Goal: Find specific page/section: Find specific page/section

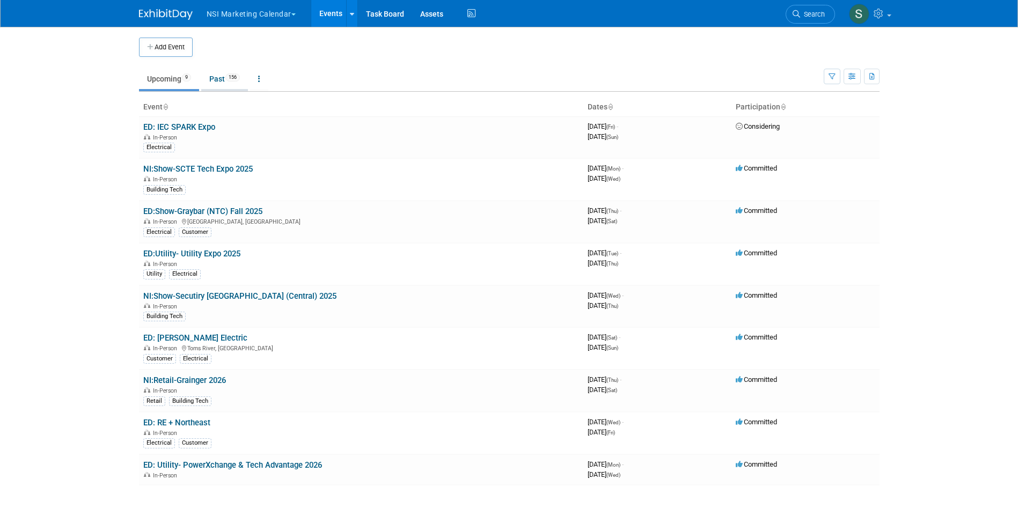
click at [214, 77] on link "Past 156" at bounding box center [224, 79] width 47 height 20
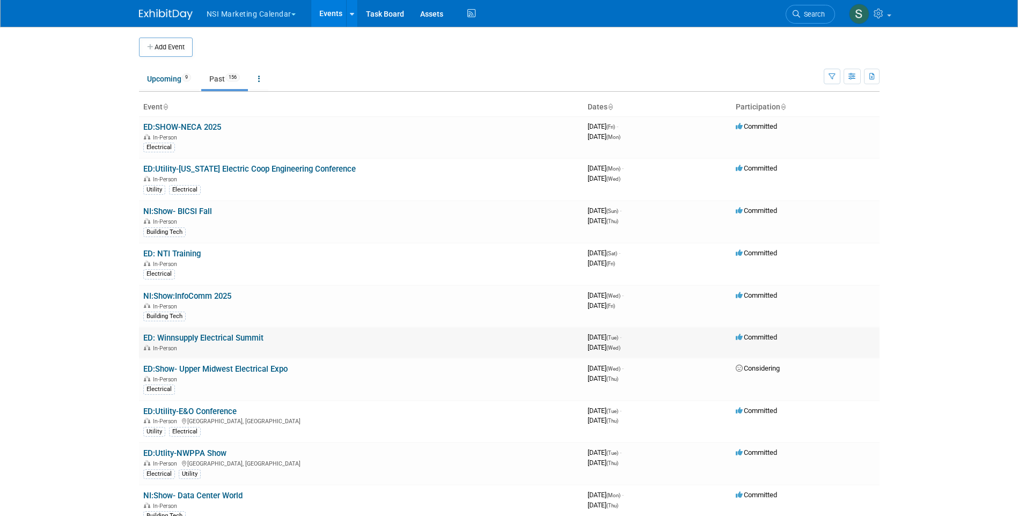
click at [202, 336] on link "ED: Winnsupply Electrical Summit" at bounding box center [203, 338] width 120 height 10
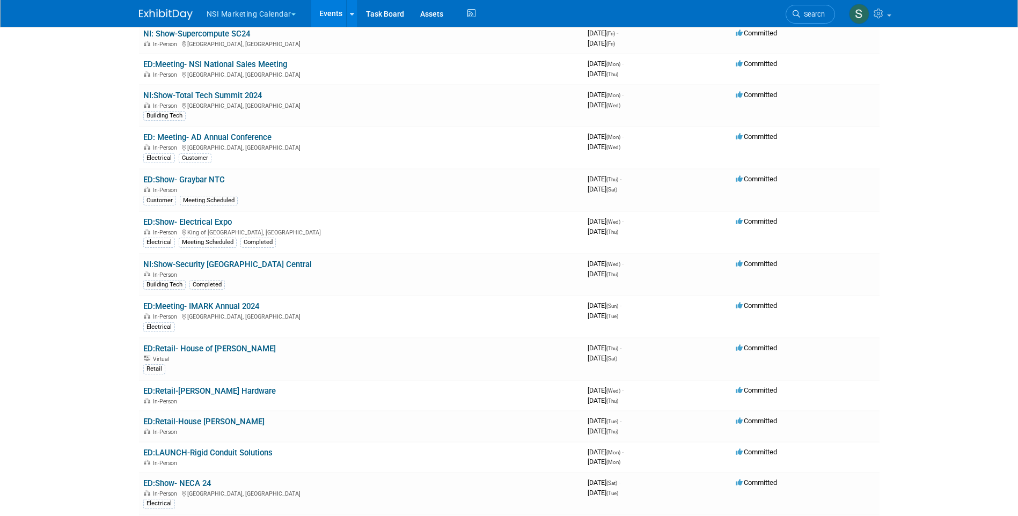
scroll to position [1127, 0]
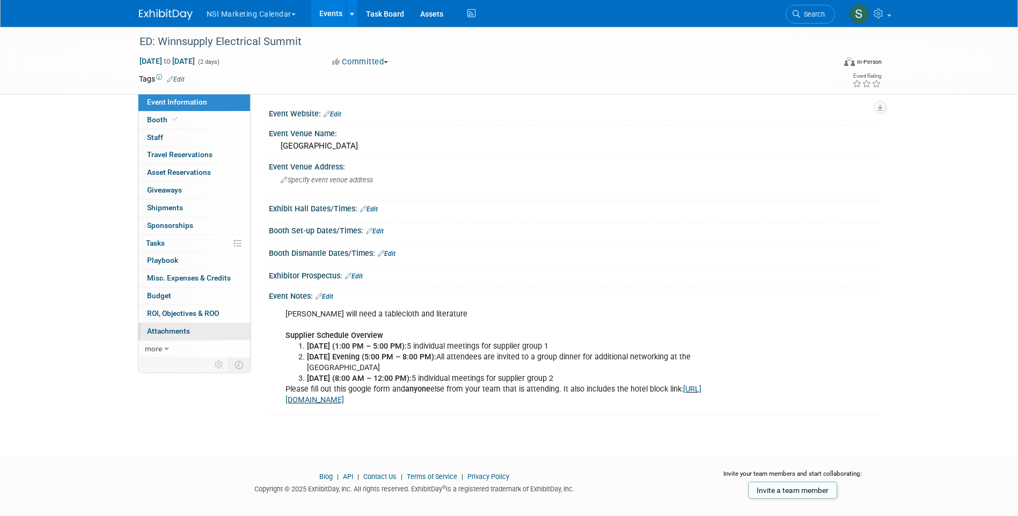
click at [163, 334] on span "Attachments 0" at bounding box center [168, 331] width 43 height 9
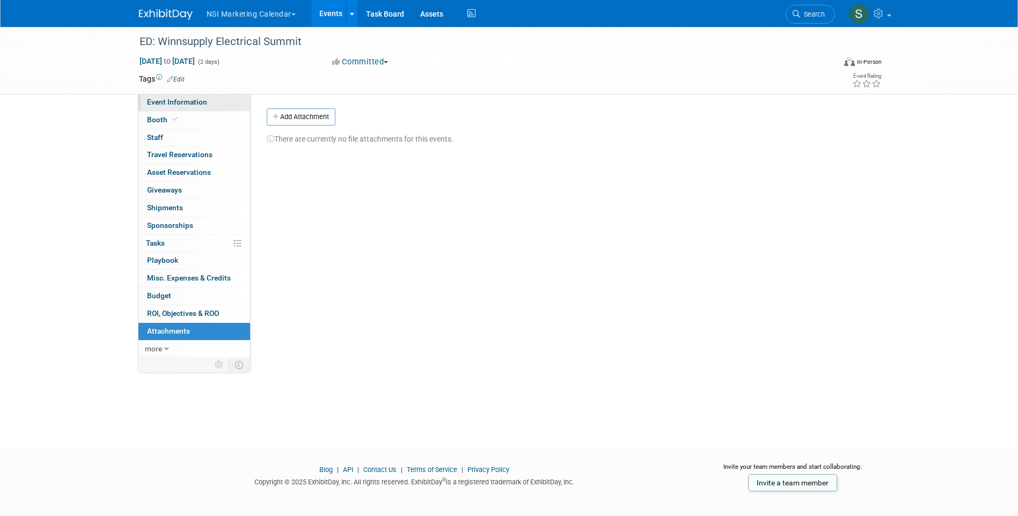
click at [173, 105] on span "Event Information" at bounding box center [177, 102] width 60 height 9
